Goal: Task Accomplishment & Management: Manage account settings

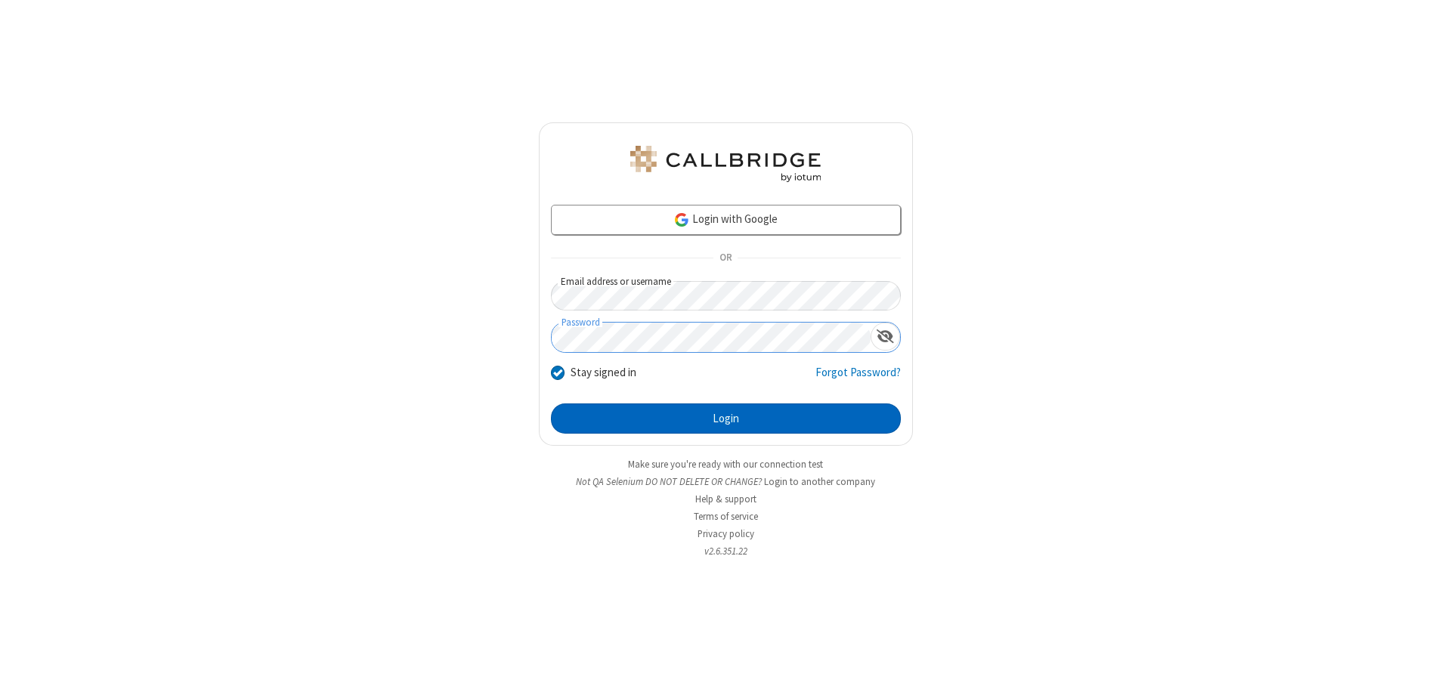
click at [726, 419] on button "Login" at bounding box center [726, 419] width 350 height 30
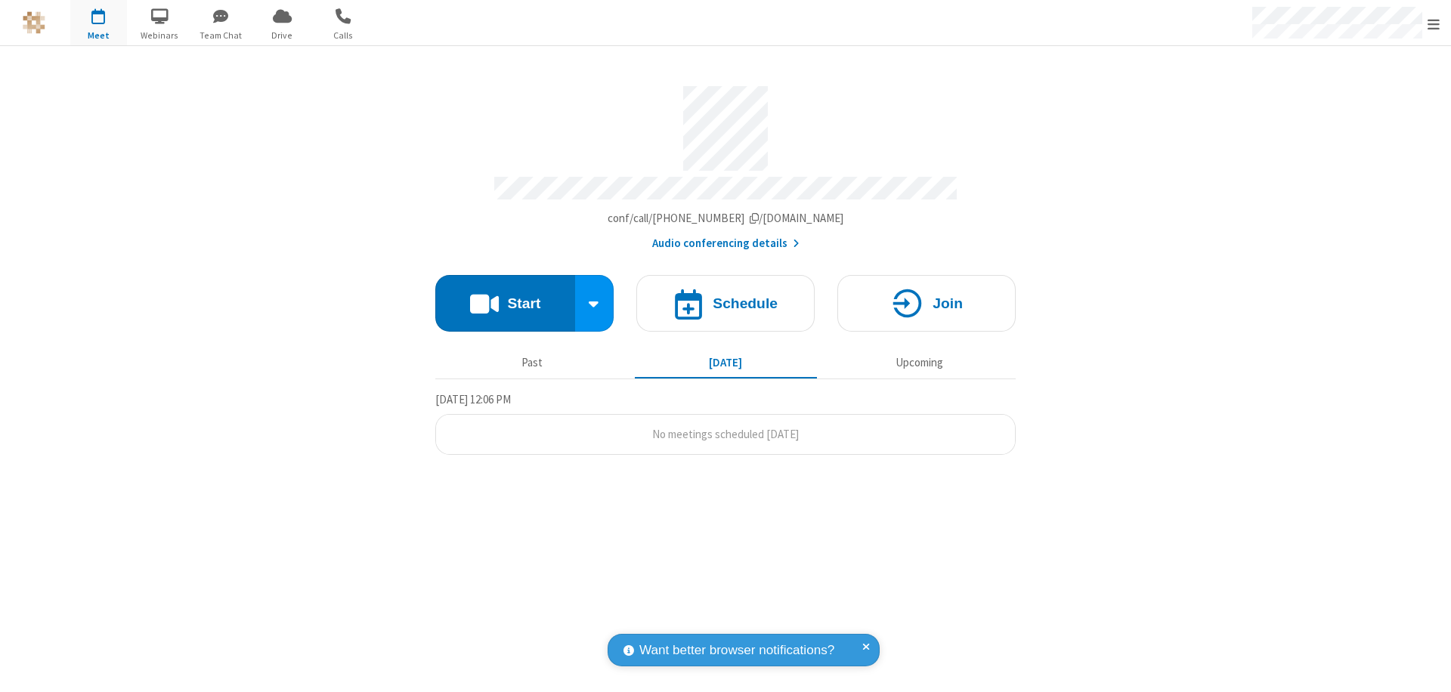
click at [1434, 23] on span "Open menu" at bounding box center [1434, 24] width 12 height 15
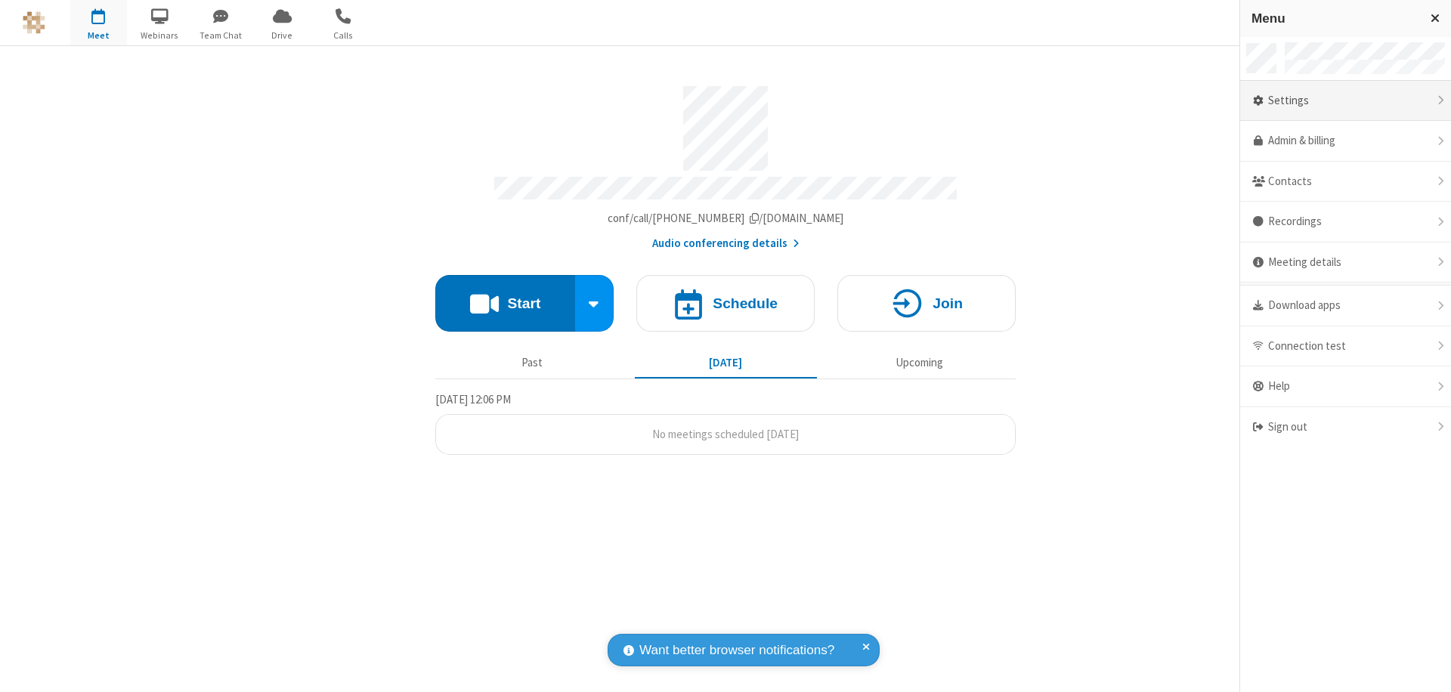
click at [1346, 101] on div "Settings" at bounding box center [1346, 101] width 211 height 41
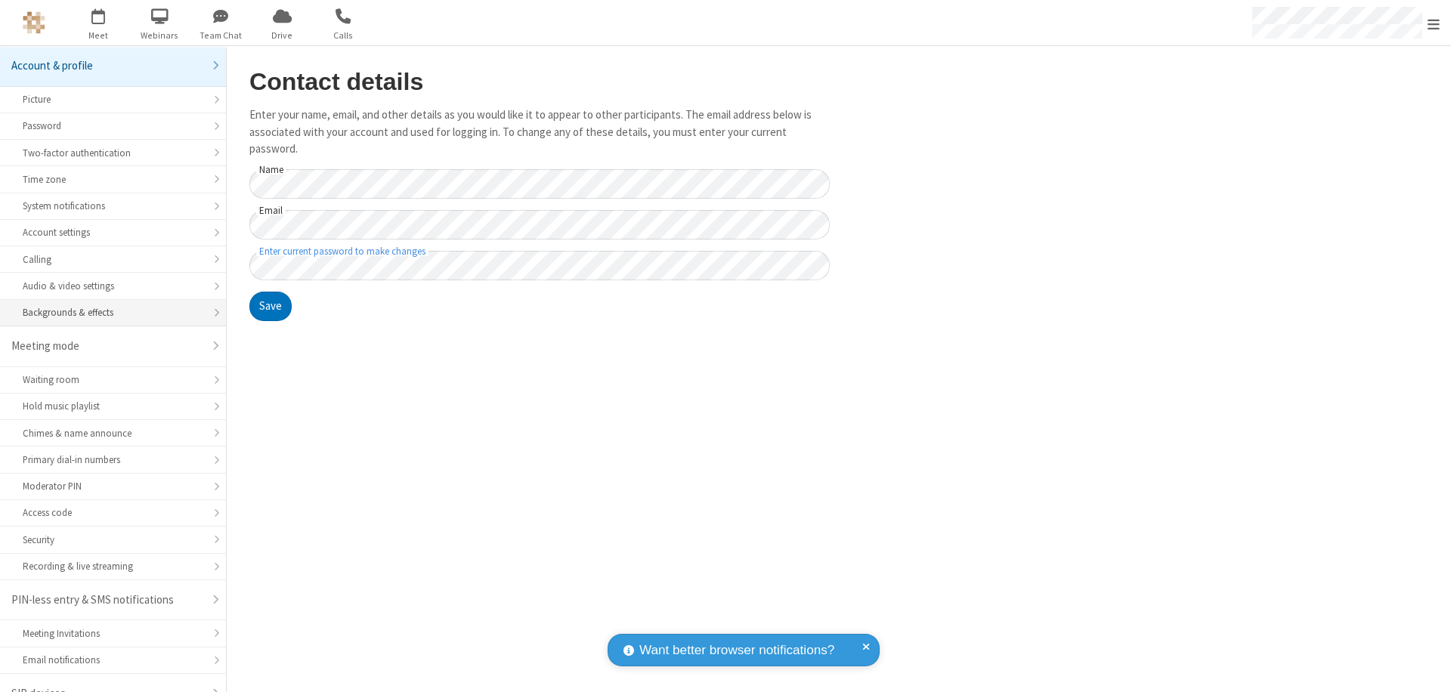
click at [107, 305] on div "Backgrounds & effects" at bounding box center [113, 312] width 181 height 14
